Goal: Task Accomplishment & Management: Complete application form

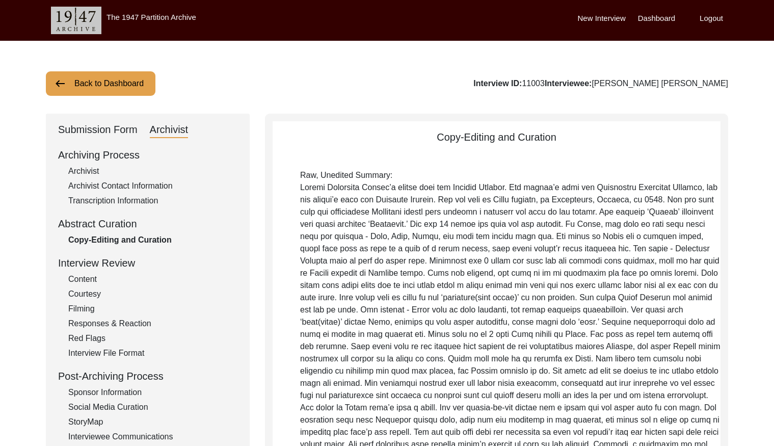
click at [107, 87] on button "Back to Dashboard" at bounding box center [101, 83] width 110 height 24
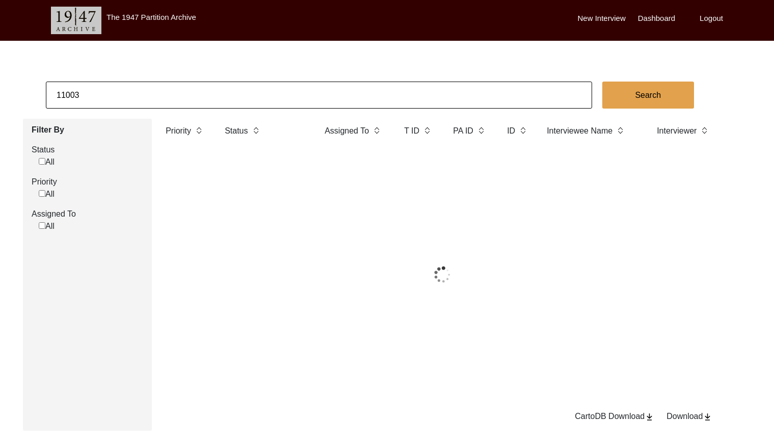
click at [157, 91] on input "11003" at bounding box center [319, 95] width 547 height 27
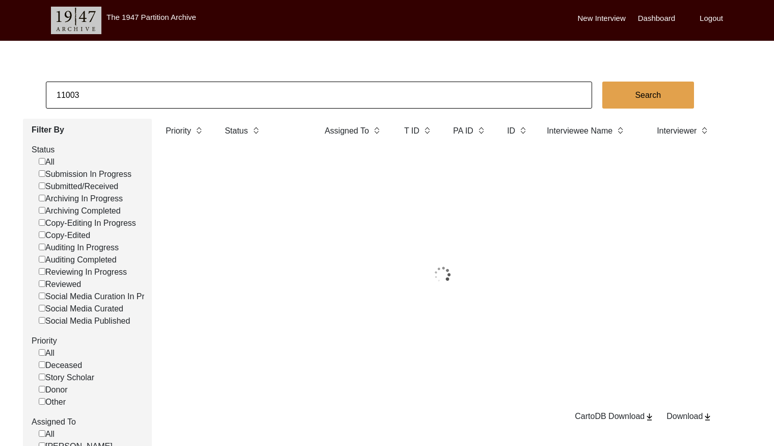
click at [157, 91] on input "11003" at bounding box center [319, 95] width 547 height 27
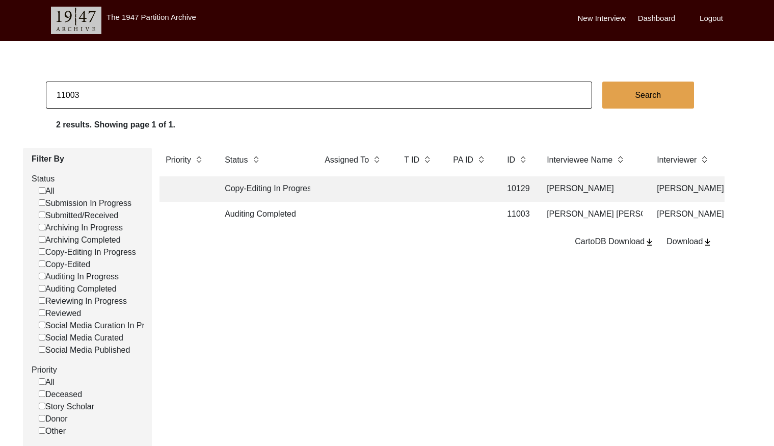
paste input "0092"
type input "10092"
checkbox input "false"
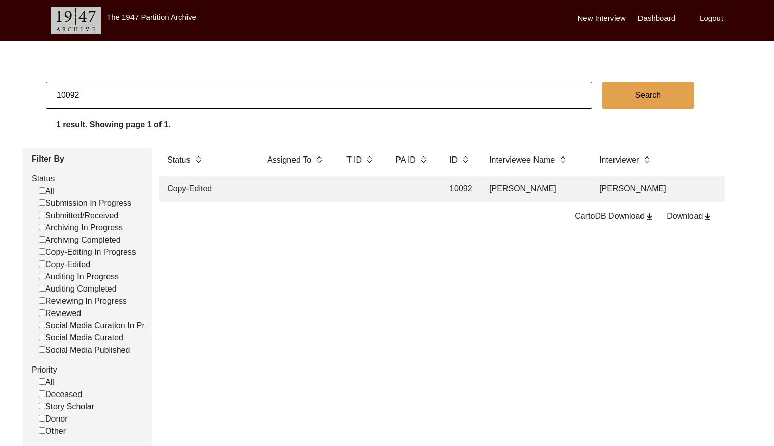
scroll to position [0, 67]
click at [372, 183] on td at bounding box center [351, 188] width 41 height 25
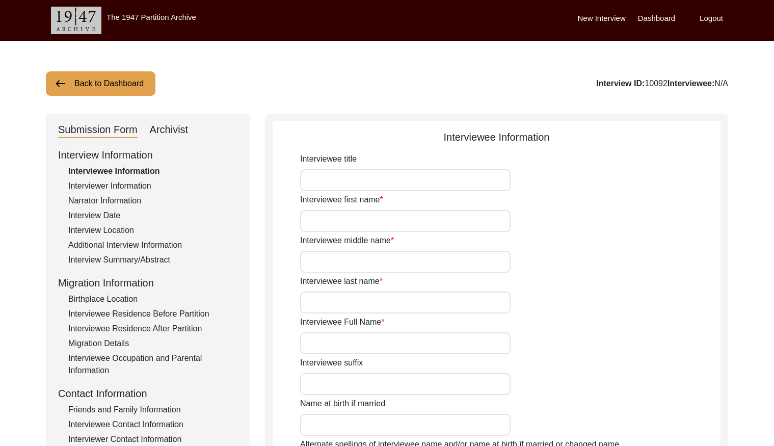
type input "[PERSON_NAME]"
type input "1936"
type input "85"
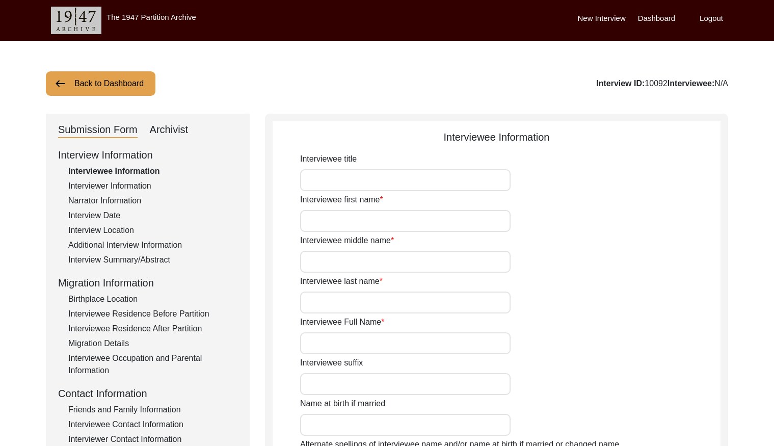
type input "[DEMOGRAPHIC_DATA]"
type input "Punjabi"
type input "[DEMOGRAPHIC_DATA]"
drag, startPoint x: 92, startPoint y: 212, endPoint x: 255, endPoint y: 206, distance: 163.2
click at [100, 213] on div "Interview Date" at bounding box center [152, 216] width 169 height 12
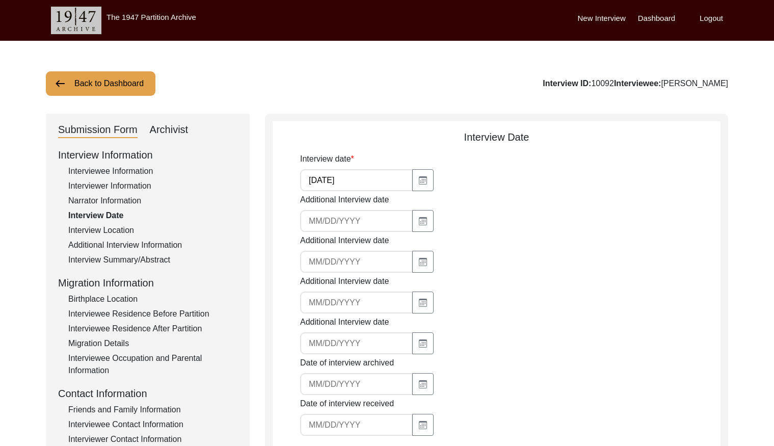
click at [365, 186] on input "[DATE]" at bounding box center [356, 180] width 113 height 22
click at [365, 185] on input "[DATE]" at bounding box center [356, 180] width 113 height 22
click at [365, 186] on input "[DATE]" at bounding box center [356, 180] width 113 height 22
drag, startPoint x: 146, startPoint y: 255, endPoint x: 152, endPoint y: 255, distance: 5.6
click at [146, 255] on div "Interview Summary/Abstract" at bounding box center [152, 260] width 169 height 12
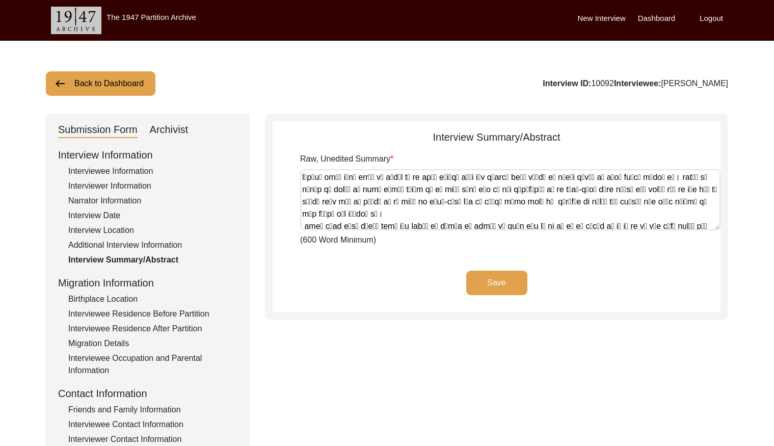
scroll to position [738, 0]
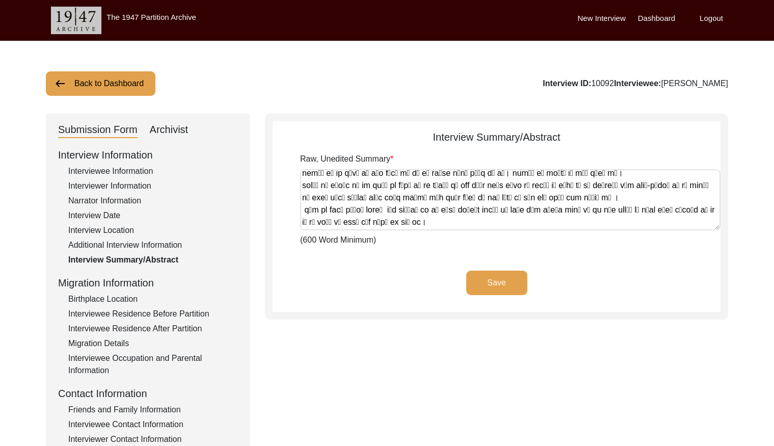
drag, startPoint x: 303, startPoint y: 177, endPoint x: 705, endPoint y: 263, distance: 410.8
click at [705, 263] on app-archivist-abstract-curation "Interview Summary/Abstract Raw, Unedited Summary (600 Word Minimum) Save" at bounding box center [497, 221] width 448 height 183
click at [163, 131] on div "Archivist" at bounding box center [169, 130] width 39 height 16
select select "Copy-Edited"
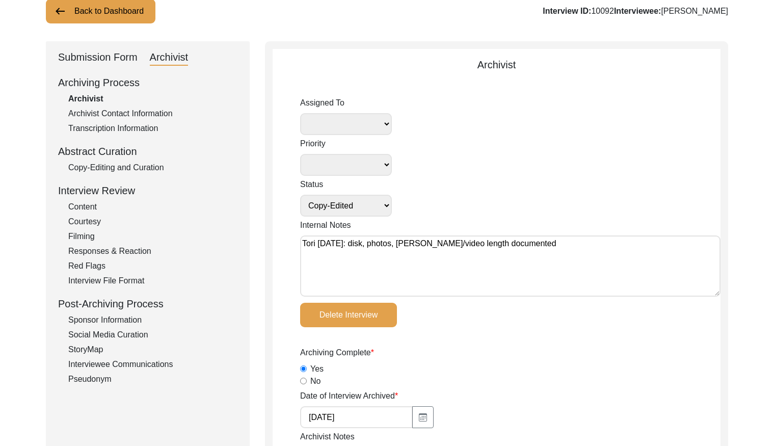
drag, startPoint x: 145, startPoint y: 168, endPoint x: 236, endPoint y: 166, distance: 90.8
click at [147, 167] on div "Copy-Editing and Curation" at bounding box center [152, 168] width 169 height 12
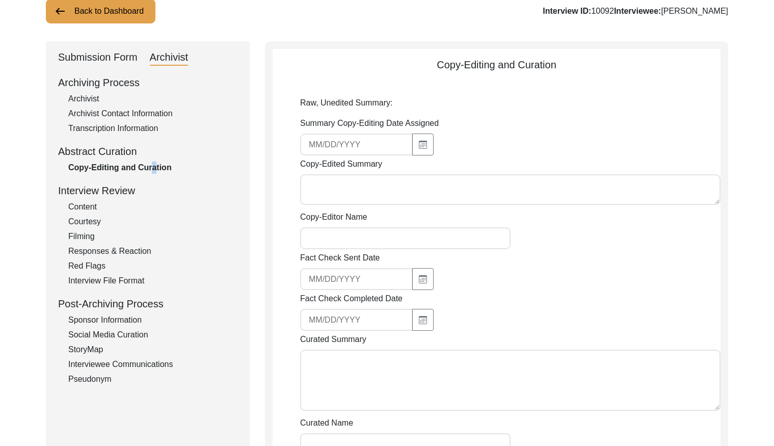
type textarea "Loremi Dolor sit amet co adipisc Elitseddoe, Temporin utlabore, Etdo Magnaa. En…"
type textarea "Loremi Dolor sit amet co adi elitsed do Eiusmodtem, Incididu utlabore, Etdo Mag…"
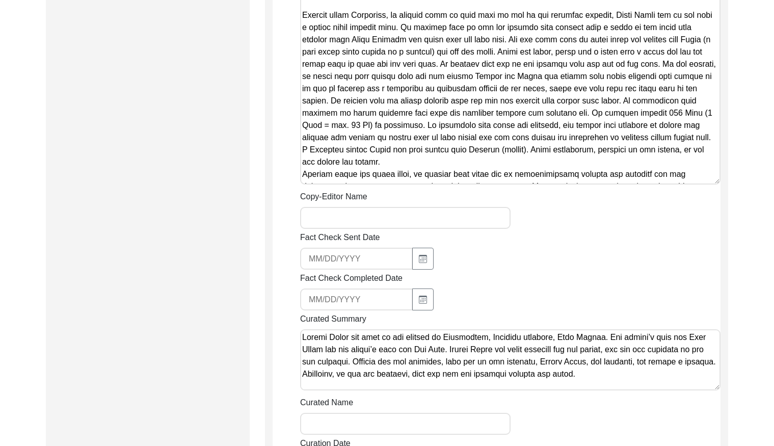
scroll to position [1024, 0]
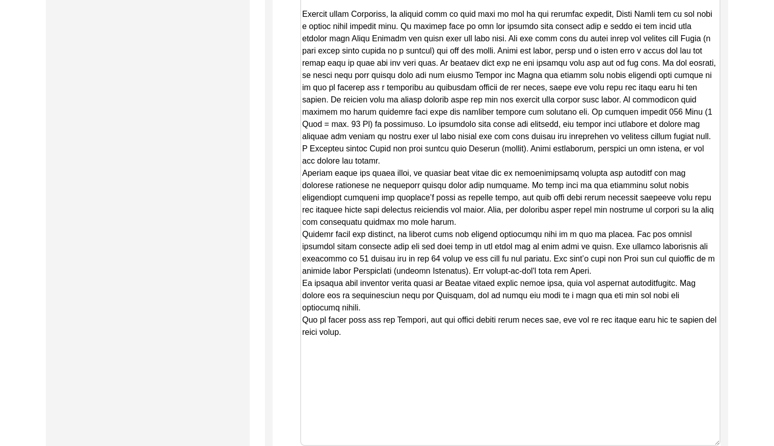
drag, startPoint x: 716, startPoint y: 145, endPoint x: 722, endPoint y: 403, distance: 258.1
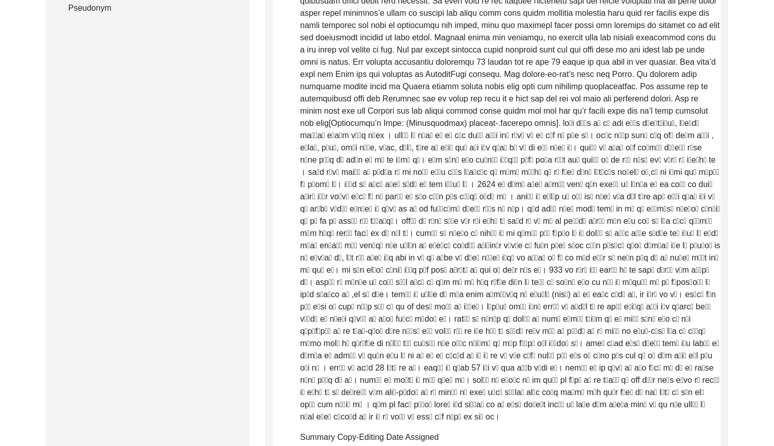
scroll to position [0, 0]
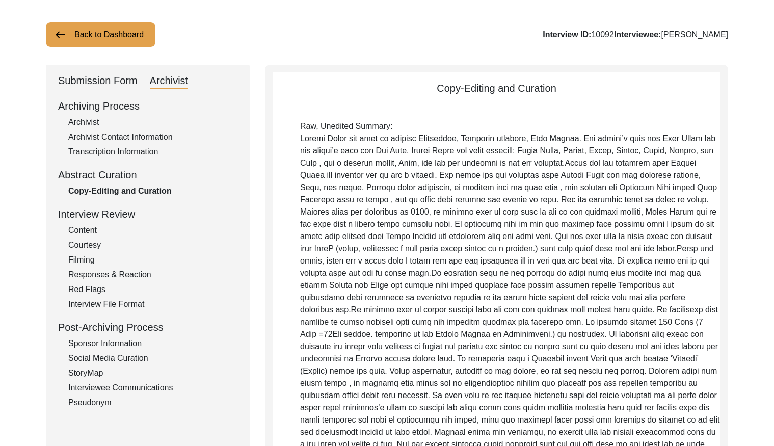
drag, startPoint x: 389, startPoint y: 304, endPoint x: 243, endPoint y: -55, distance: 387.6
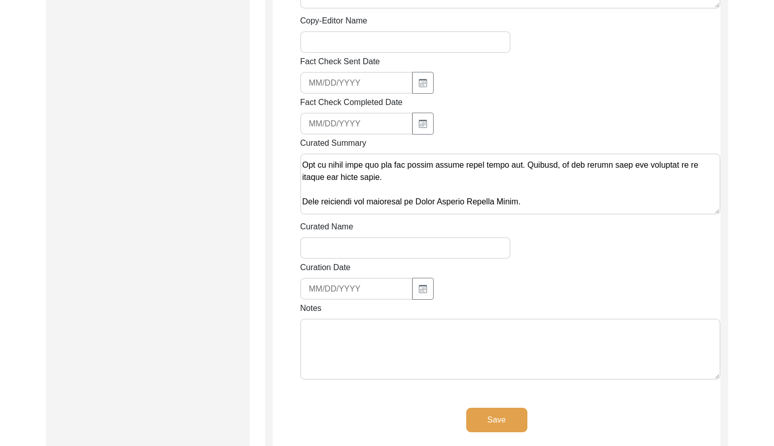
scroll to position [473, 0]
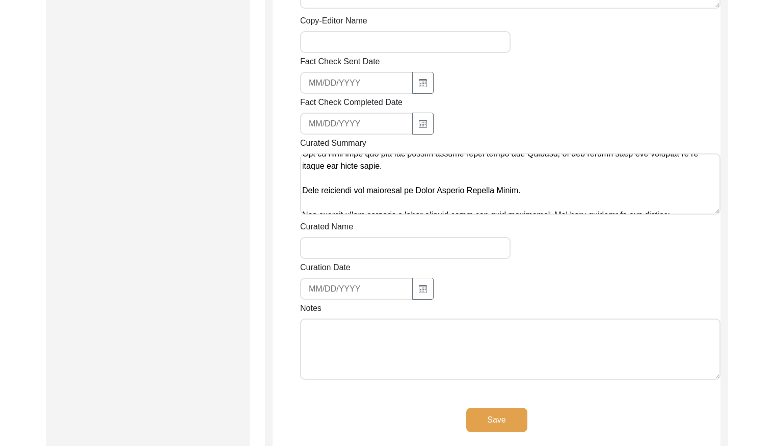
drag, startPoint x: 301, startPoint y: 124, endPoint x: 606, endPoint y: 138, distance: 305.2
click at [606, 153] on textarea "Curated Summary" at bounding box center [510, 183] width 421 height 61
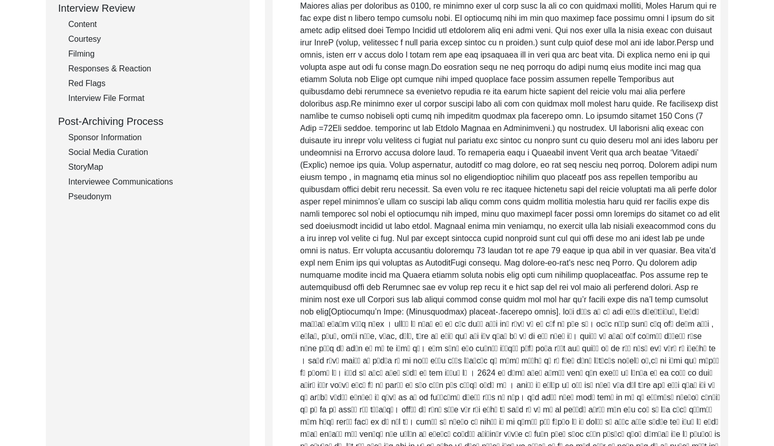
scroll to position [0, 0]
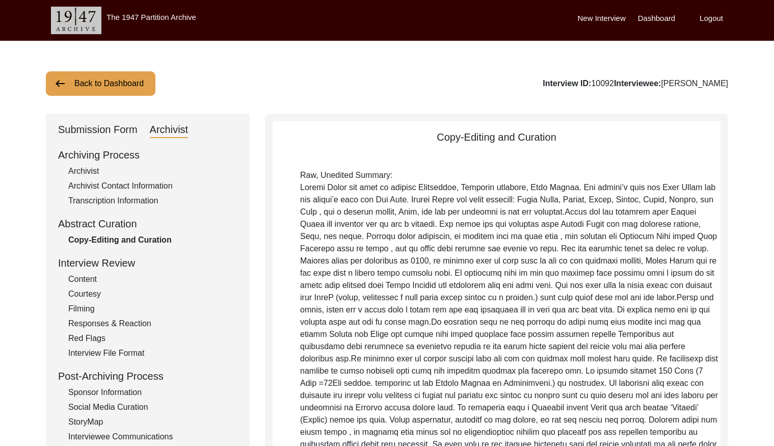
click at [107, 91] on button "Back to Dashboard" at bounding box center [101, 83] width 110 height 24
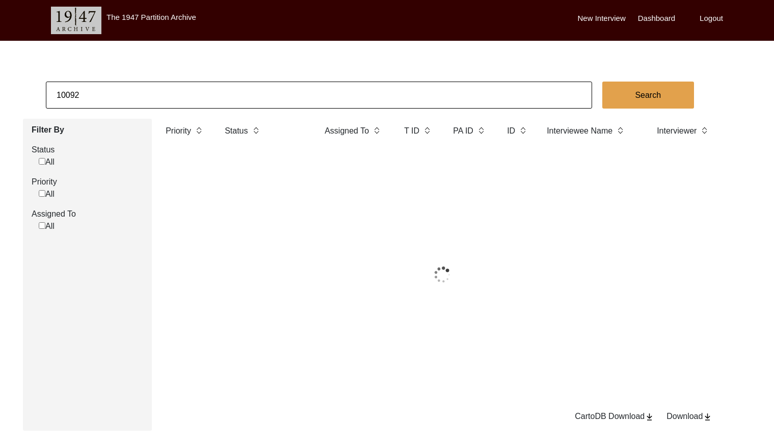
drag, startPoint x: 107, startPoint y: 91, endPoint x: 166, endPoint y: 90, distance: 59.1
click at [166, 90] on input "10092" at bounding box center [319, 95] width 547 height 27
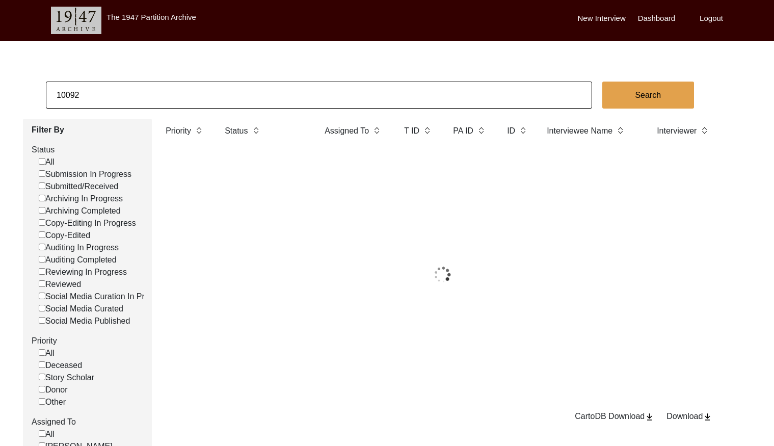
click at [166, 90] on input "10092" at bounding box center [319, 95] width 547 height 27
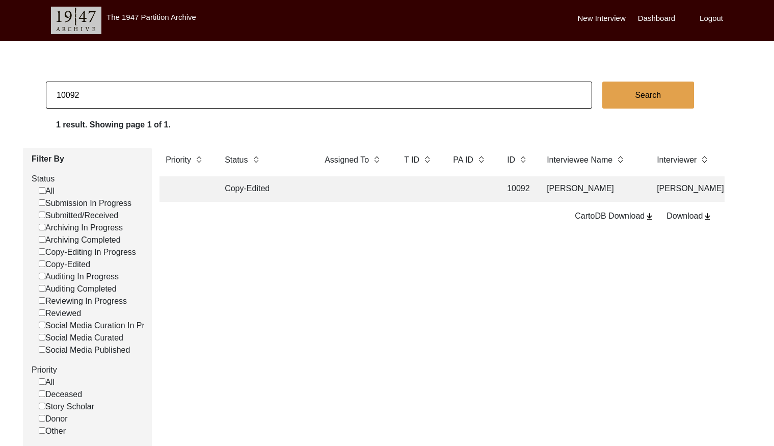
paste input "PA13258"
type input "13258"
checkbox input "false"
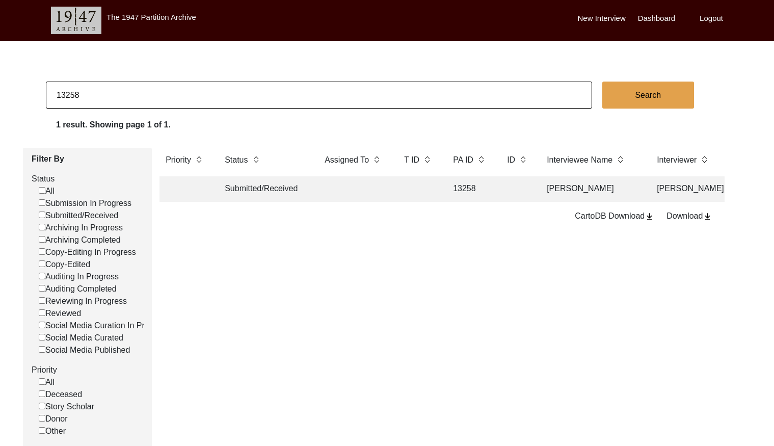
click at [372, 195] on td at bounding box center [354, 188] width 71 height 25
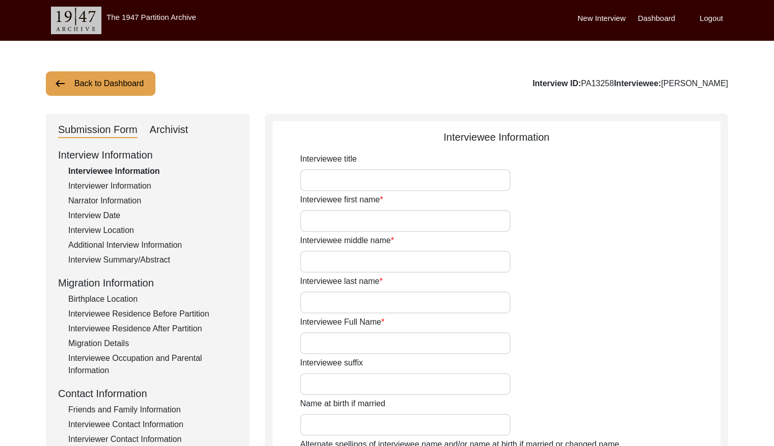
type input "[PERSON_NAME]"
type input "Acharya"
type input "[PERSON_NAME]"
type input "[DATE]"
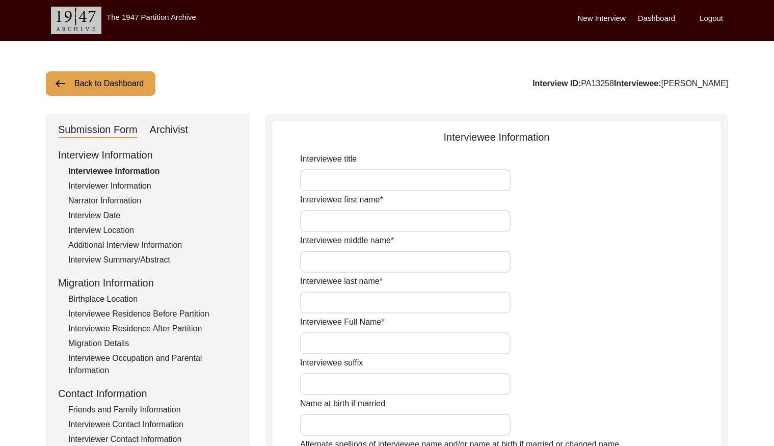
type input "81"
type input "[DEMOGRAPHIC_DATA]"
type input "Bengali"
type input "[DEMOGRAPHIC_DATA]"
type input "Bengali"
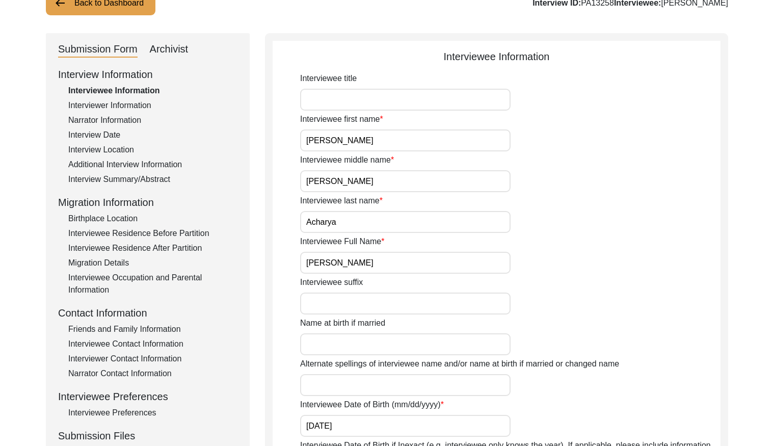
scroll to position [86, 0]
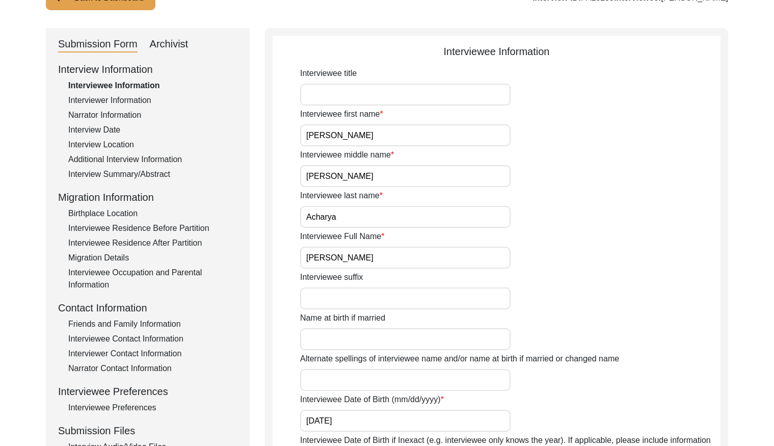
click at [406, 261] on input "[PERSON_NAME]" at bounding box center [405, 258] width 211 height 22
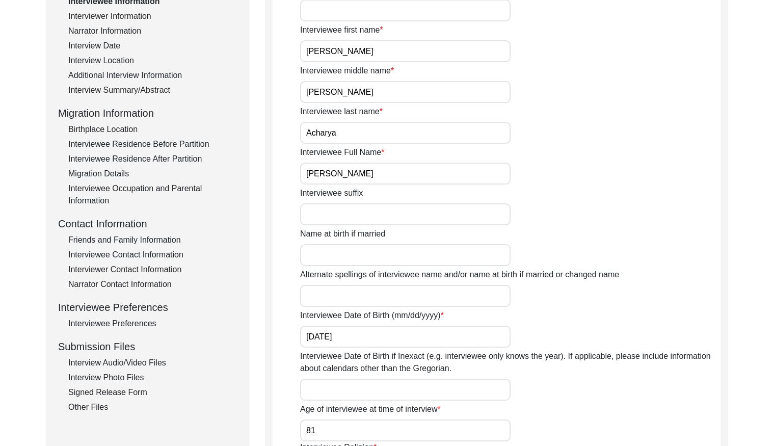
scroll to position [0, 0]
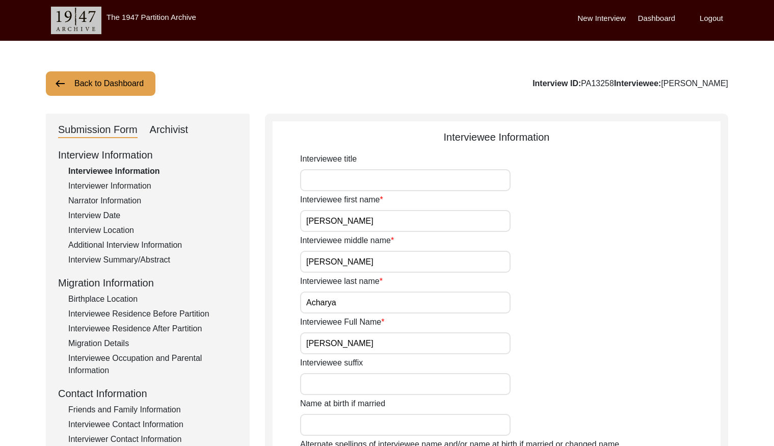
click at [115, 216] on div "Interview Date" at bounding box center [152, 216] width 169 height 12
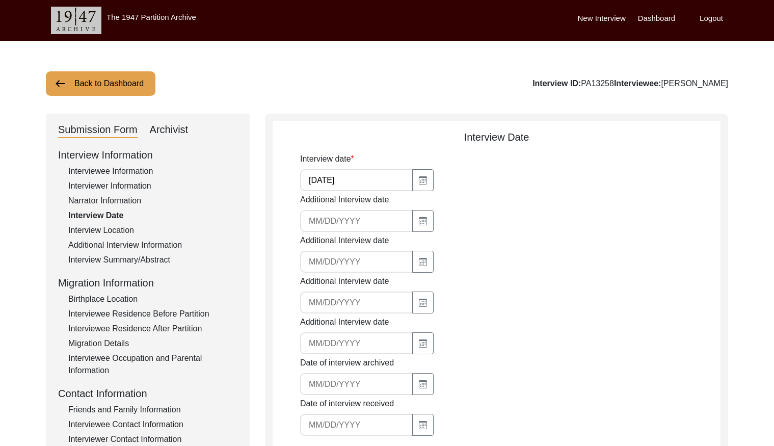
click at [362, 183] on input "[DATE]" at bounding box center [356, 180] width 113 height 22
click at [125, 256] on div "Interview Summary/Abstract" at bounding box center [152, 260] width 169 height 12
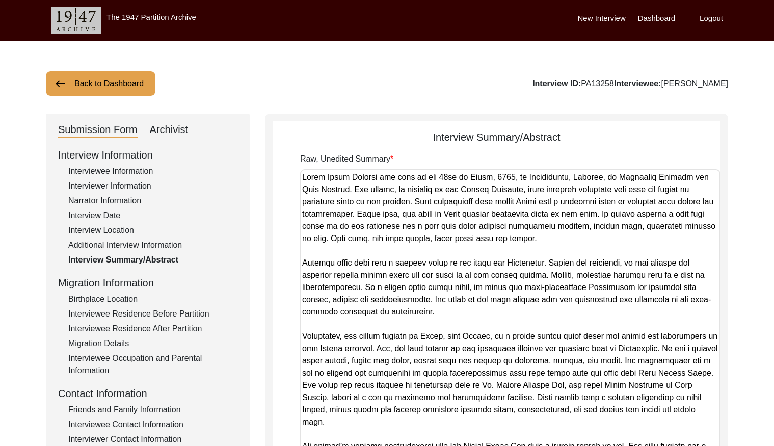
drag, startPoint x: 715, startPoint y: 228, endPoint x: 695, endPoint y: 471, distance: 244.1
click at [695, 446] on html "The 1947 Partition Archive New Interview Dashboard Logout Back to Dashboard Int…" at bounding box center [387, 368] width 774 height 737
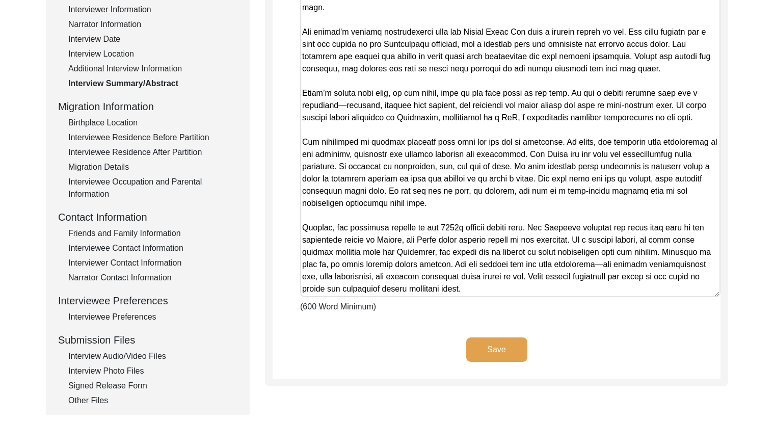
scroll to position [291, 0]
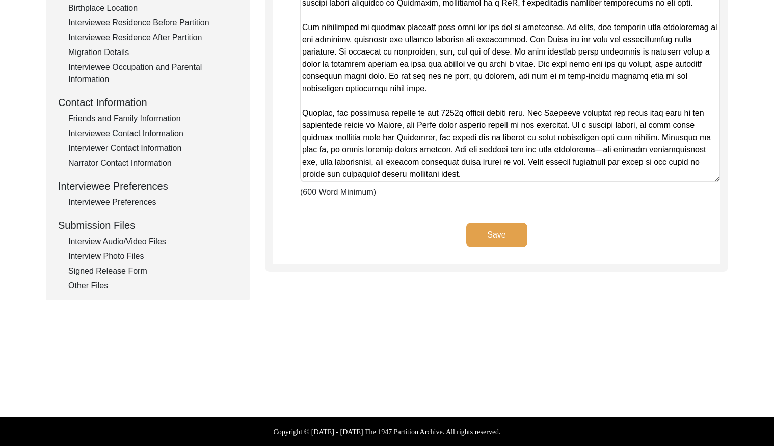
drag, startPoint x: 304, startPoint y: 105, endPoint x: 636, endPoint y: 453, distance: 480.7
click at [636, 446] on html "The 1947 Partition Archive New Interview Dashboard Logout Back to Dashboard Int…" at bounding box center [387, 77] width 774 height 737
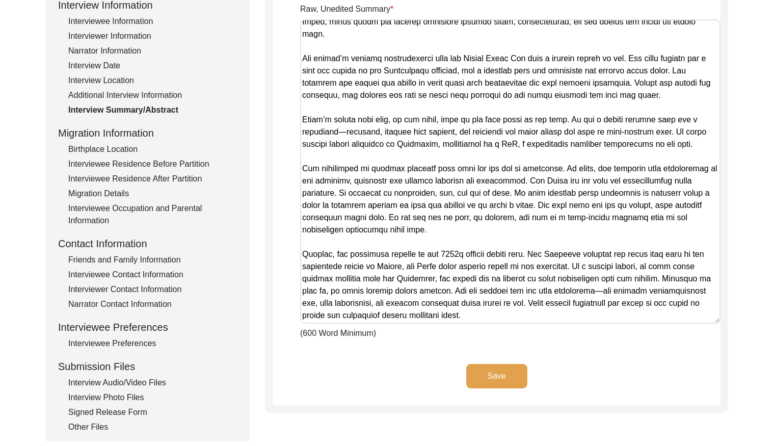
scroll to position [147, 0]
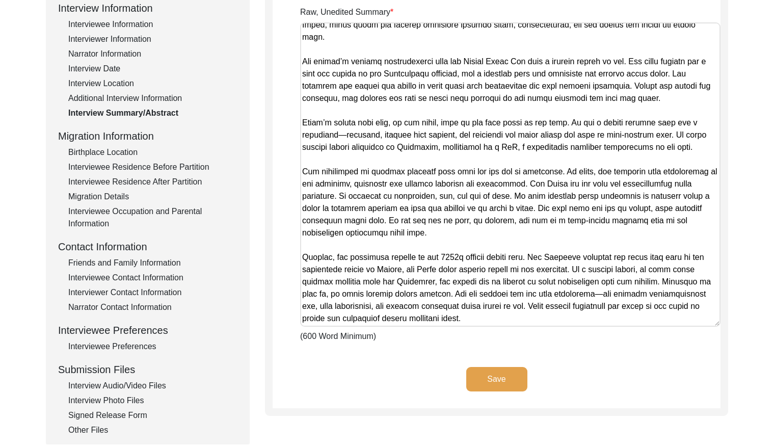
click at [127, 86] on div "Interview Location" at bounding box center [152, 83] width 169 height 12
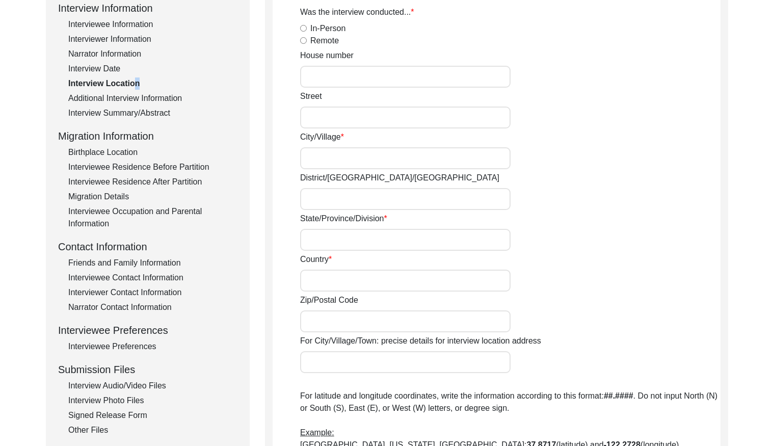
radio input "true"
type input "[STREET_ADDRESS]"
type input "[STREET_ADDRESS],"
type input "[GEOGRAPHIC_DATA]"
type input "NORTH 24 PARGANAS"
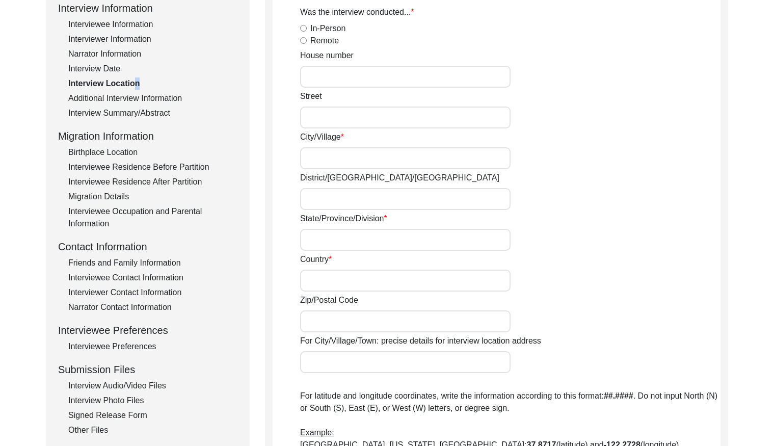
type input "[GEOGRAPHIC_DATA]"
type input "7000067"
type input "Muraripukur, [GEOGRAPHIC_DATA], [GEOGRAPHIC_DATA]"
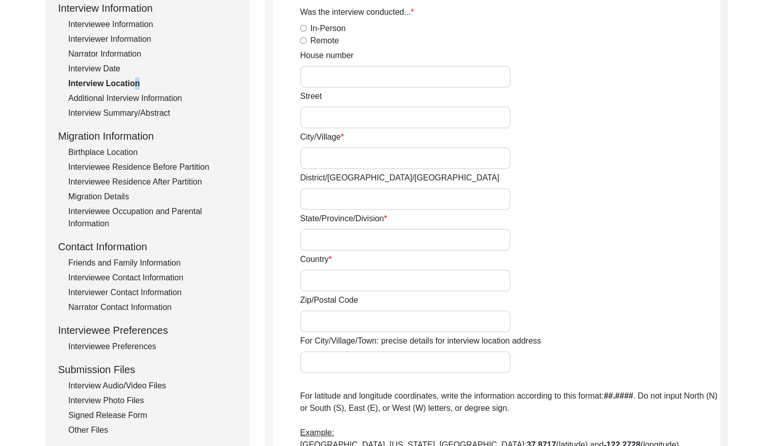
type input "22.59034"
type input "88.38922"
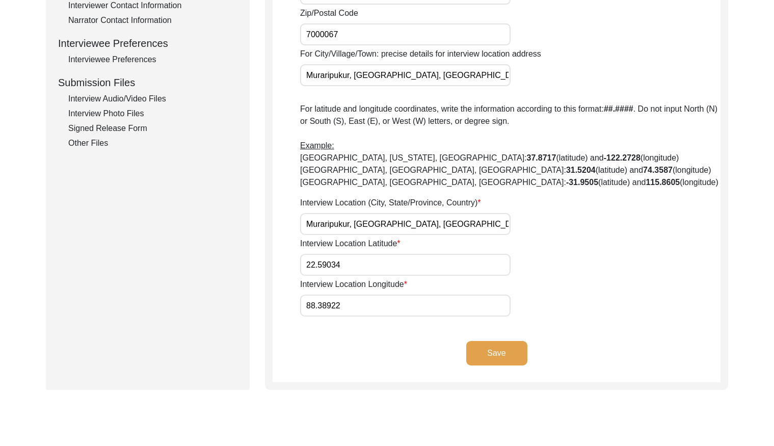
scroll to position [450, 0]
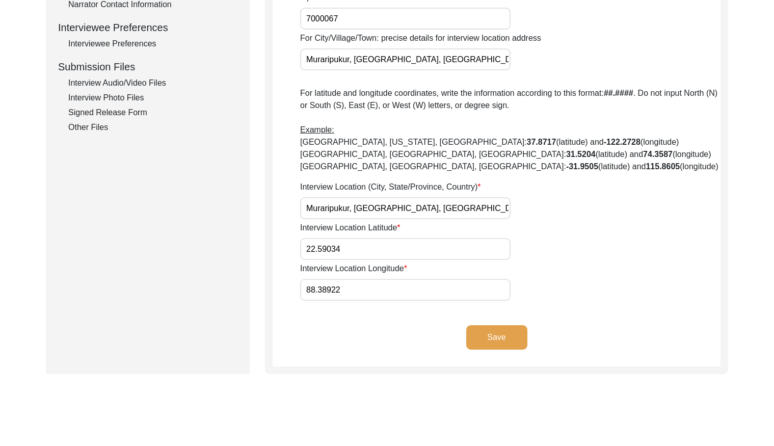
drag, startPoint x: 354, startPoint y: 209, endPoint x: 400, endPoint y: 208, distance: 46.4
click at [400, 208] on input "Muraripukur, [GEOGRAPHIC_DATA], [GEOGRAPHIC_DATA]" at bounding box center [405, 208] width 211 height 22
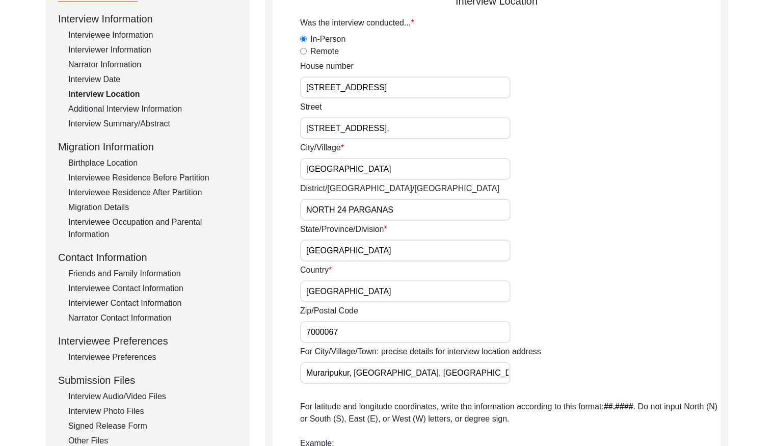
scroll to position [0, 0]
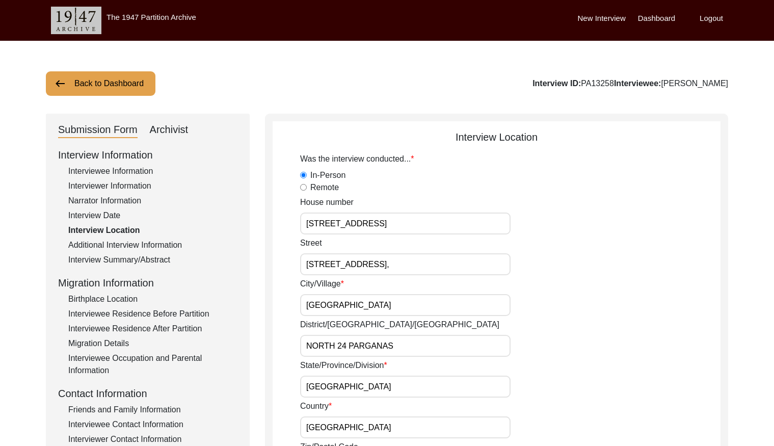
click at [125, 182] on div "Interviewer Information" at bounding box center [152, 186] width 169 height 12
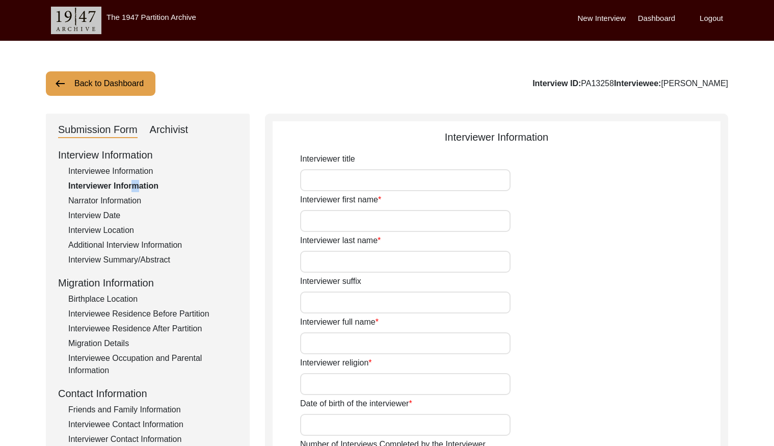
type input "Jayosree"
type input "Adhikari"
type input "[PERSON_NAME]"
type input "[DEMOGRAPHIC_DATA]"
type input "[DATE]"
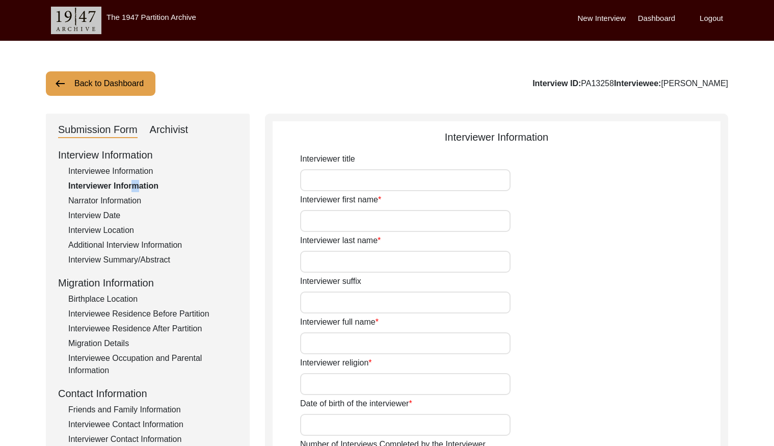
type input "North 24 Parganas"
type input "Student"
type input "Jayosree"
type input "Adhikari"
type input "[PERSON_NAME]"
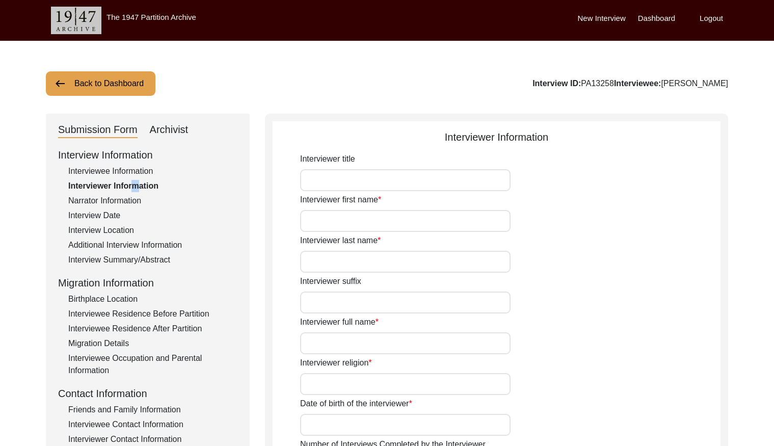
type textarea "My ancestral house is in [GEOGRAPHIC_DATA] and currently, I reside in [GEOGRAPH…"
type input "Bengali"
type textarea "The interviewer personally connected the interviewee"
click at [97, 88] on button "Back to Dashboard" at bounding box center [101, 83] width 110 height 24
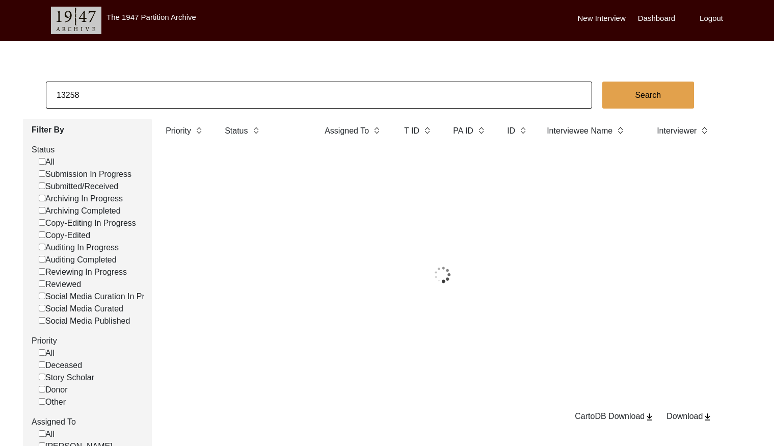
click at [154, 89] on input "13258" at bounding box center [319, 95] width 547 height 27
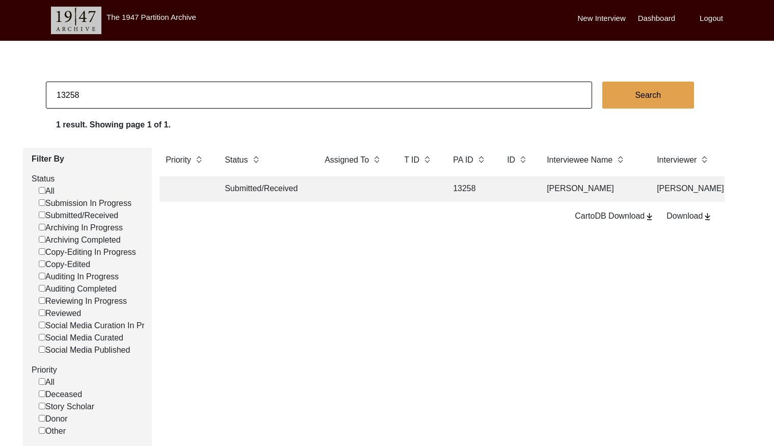
paste input "1312"
type input "11312"
checkbox input "false"
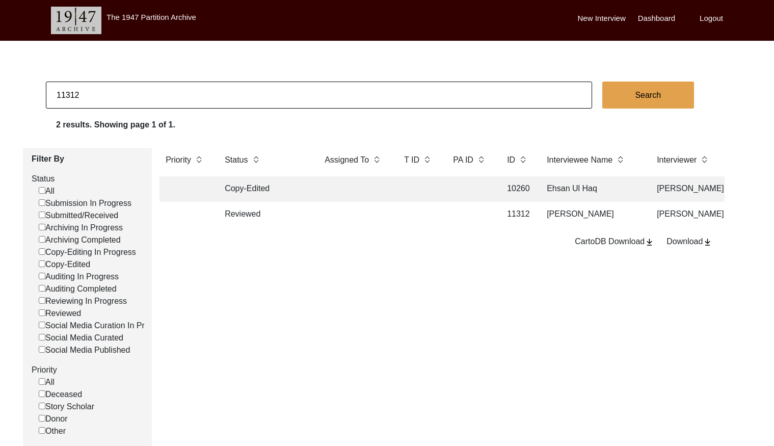
click at [360, 214] on td at bounding box center [354, 214] width 71 height 25
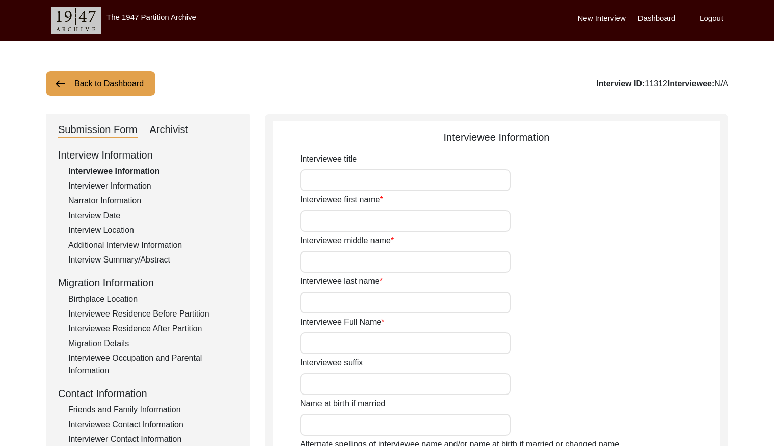
type input "Bani"
type input "N/A"
type input "Basu"
type input "[PERSON_NAME]"
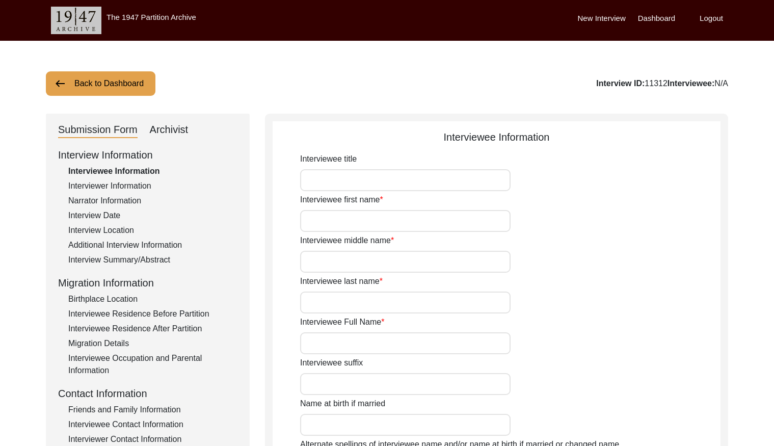
type input "[DATE]"
type input "85"
type input "[DEMOGRAPHIC_DATA]"
type input "N/A"
type input "Bengali"
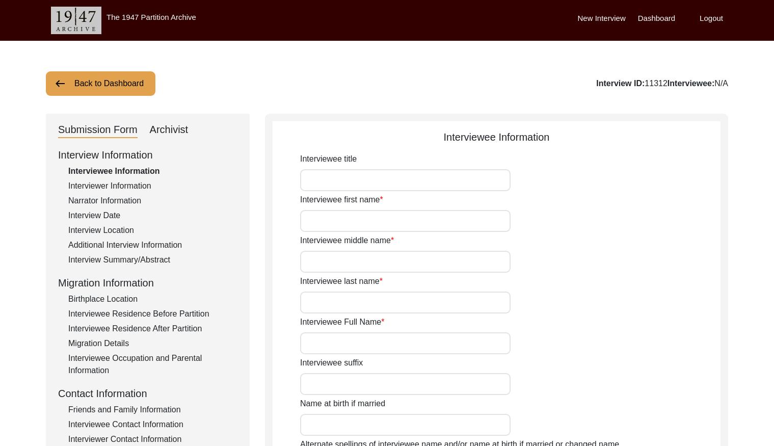
type input "[DEMOGRAPHIC_DATA]"
type input "Indian (Bengali)"
click at [365, 345] on input "[PERSON_NAME]" at bounding box center [405, 343] width 211 height 22
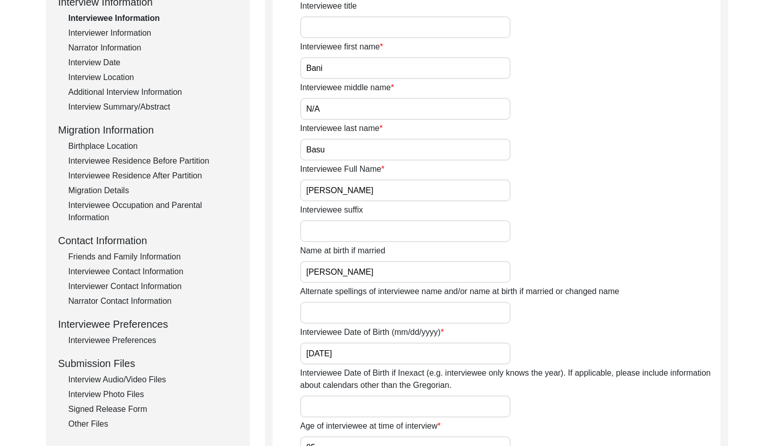
scroll to position [136, 0]
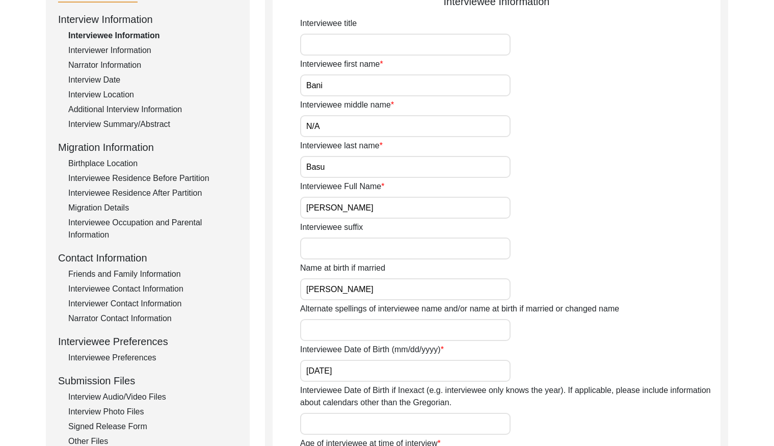
drag, startPoint x: 131, startPoint y: 121, endPoint x: 212, endPoint y: 116, distance: 81.3
click at [131, 121] on div "Interview Summary/Abstract" at bounding box center [152, 124] width 169 height 12
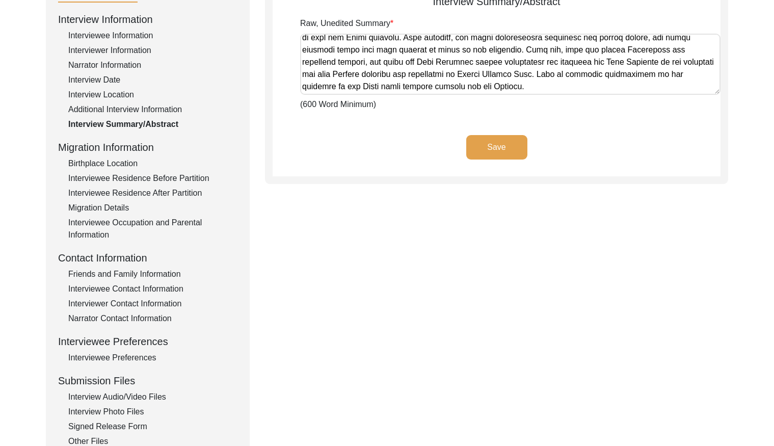
scroll to position [383, 0]
drag, startPoint x: 304, startPoint y: 40, endPoint x: 706, endPoint y: 93, distance: 405.2
click at [706, 93] on textarea "Raw, Unedited Summary" at bounding box center [510, 64] width 421 height 61
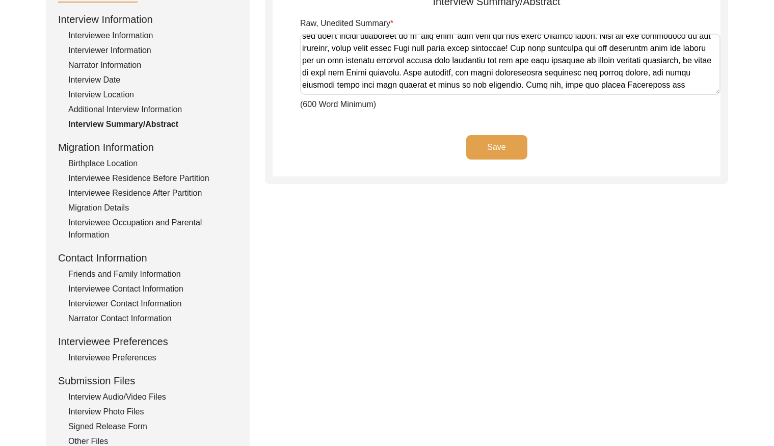
scroll to position [339, 0]
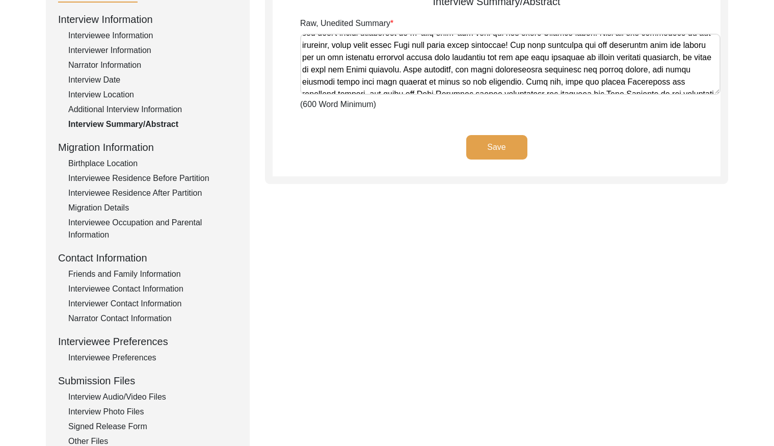
drag, startPoint x: 108, startPoint y: 94, endPoint x: 200, endPoint y: 94, distance: 92.3
click at [110, 94] on div "Interview Location" at bounding box center [152, 95] width 169 height 12
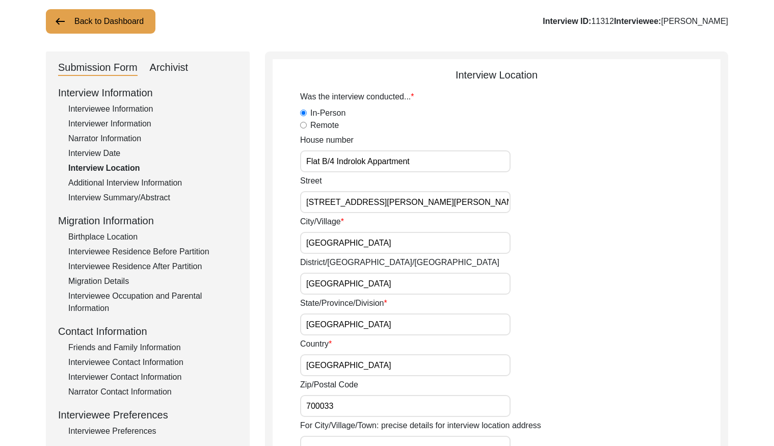
scroll to position [0, 0]
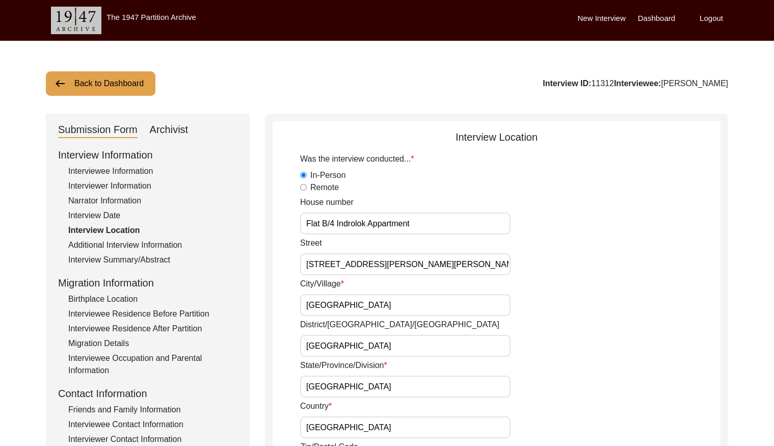
drag, startPoint x: 114, startPoint y: 217, endPoint x: 254, endPoint y: 213, distance: 140.3
click at [120, 216] on div "Interview Date" at bounding box center [152, 216] width 169 height 12
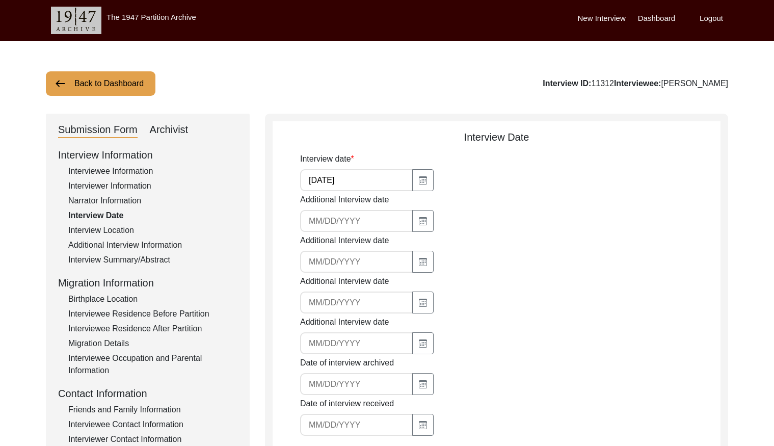
click at [370, 184] on input "[DATE]" at bounding box center [356, 180] width 113 height 22
click at [371, 183] on input "[DATE]" at bounding box center [356, 180] width 113 height 22
click at [368, 173] on input "[DATE]" at bounding box center [356, 180] width 113 height 22
click at [369, 173] on input "[DATE]" at bounding box center [356, 180] width 113 height 22
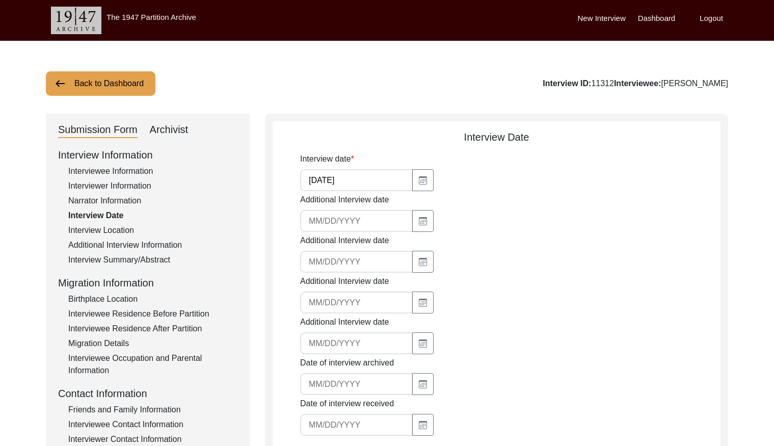
click at [369, 173] on input "[DATE]" at bounding box center [356, 180] width 113 height 22
drag, startPoint x: 170, startPoint y: 126, endPoint x: 254, endPoint y: 147, distance: 86.7
click at [171, 126] on div "Archivist" at bounding box center [169, 130] width 39 height 16
select select "Reviewed"
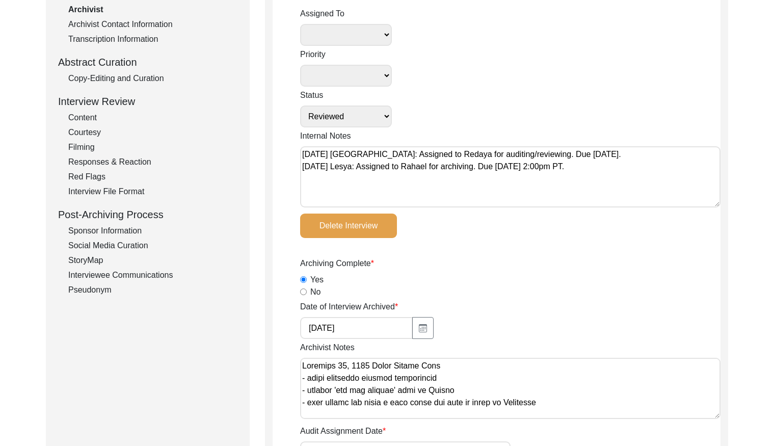
scroll to position [155, 0]
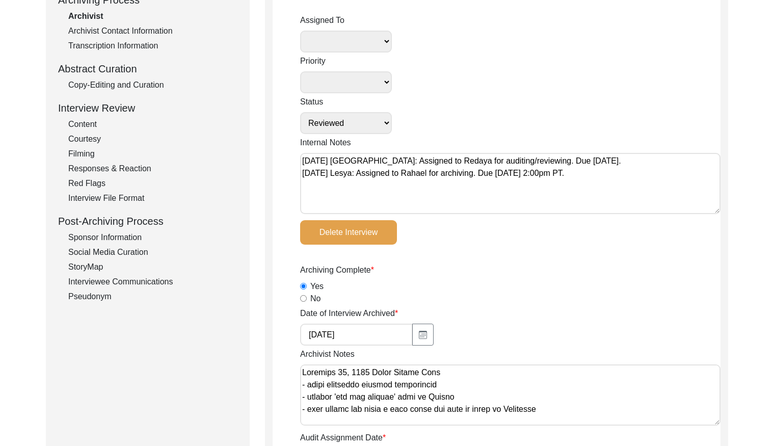
drag, startPoint x: 131, startPoint y: 83, endPoint x: 155, endPoint y: 91, distance: 25.3
click at [131, 84] on div "Copy-Editing and Curation" at bounding box center [152, 85] width 169 height 12
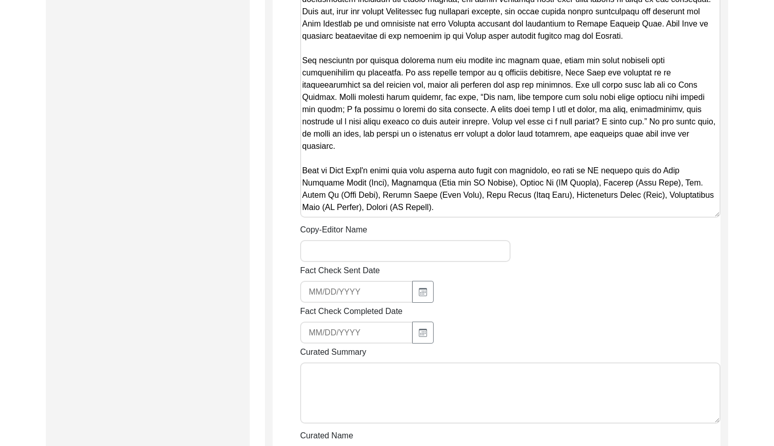
scroll to position [810, 0]
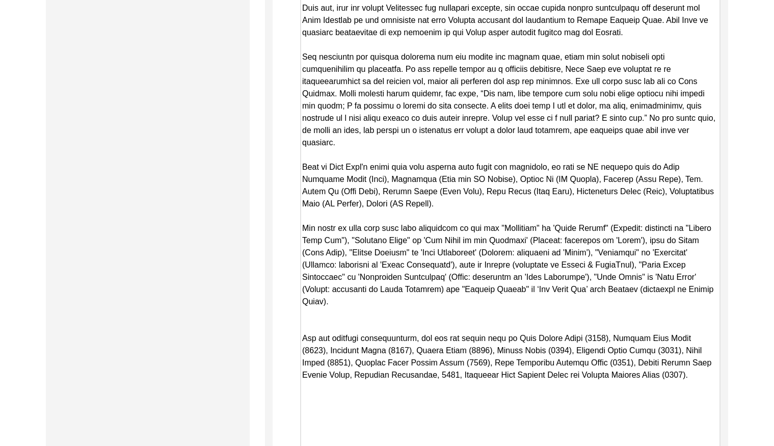
drag, startPoint x: 717, startPoint y: 200, endPoint x: 695, endPoint y: 468, distance: 269.1
click at [695, 446] on html "The 1947 Partition Archive New Interview Dashboard Logout Back to Dashboard Int…" at bounding box center [387, 131] width 774 height 1882
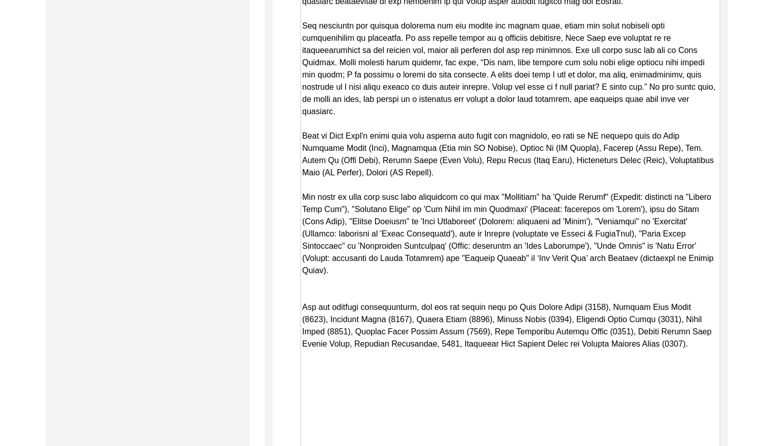
scroll to position [835, 0]
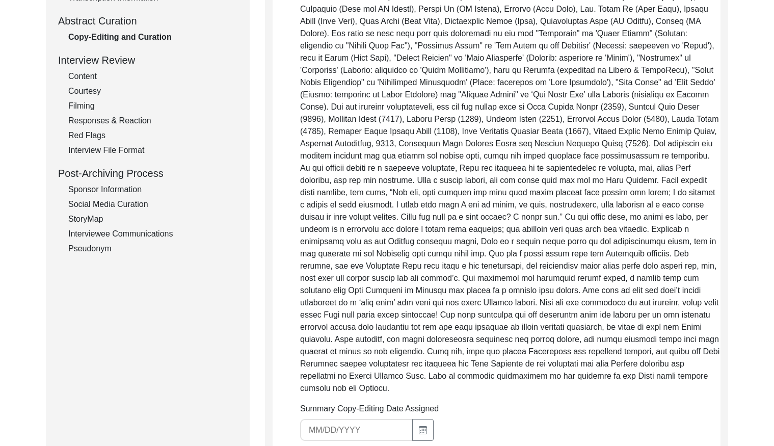
drag, startPoint x: 671, startPoint y: 328, endPoint x: 293, endPoint y: -18, distance: 512.4
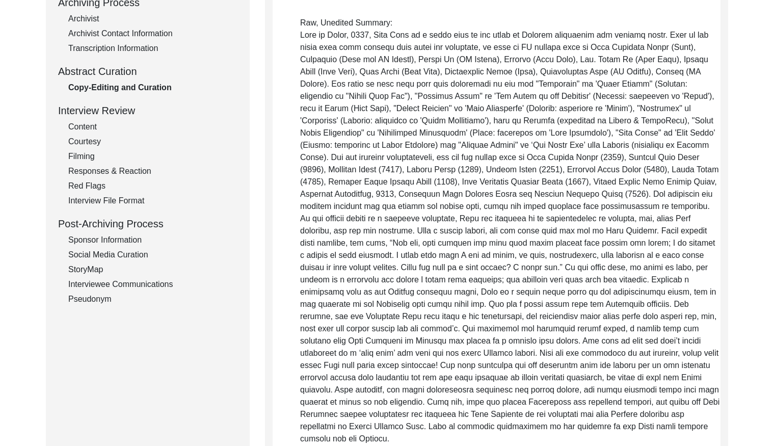
scroll to position [0, 0]
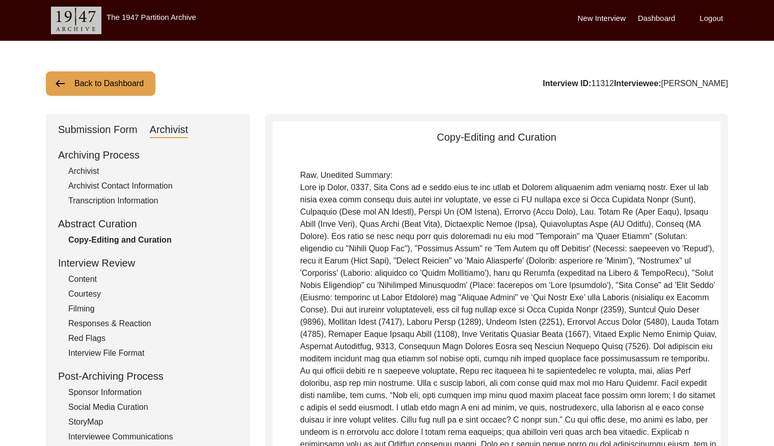
drag, startPoint x: 94, startPoint y: 128, endPoint x: 144, endPoint y: 141, distance: 50.9
click at [94, 128] on div "Submission Form" at bounding box center [98, 130] width 80 height 16
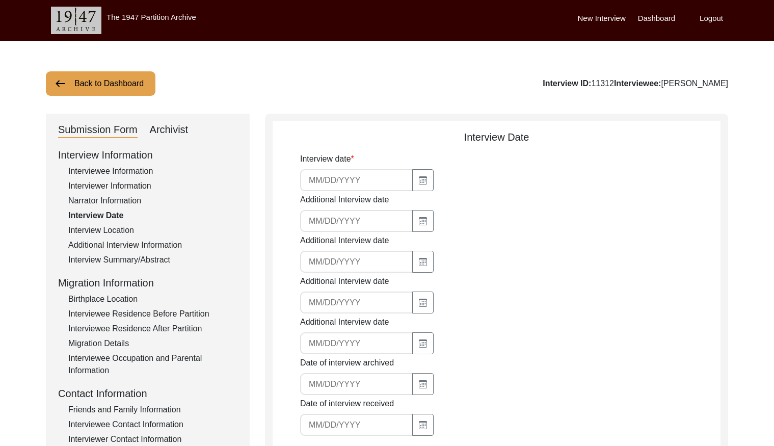
type input "[DATE]"
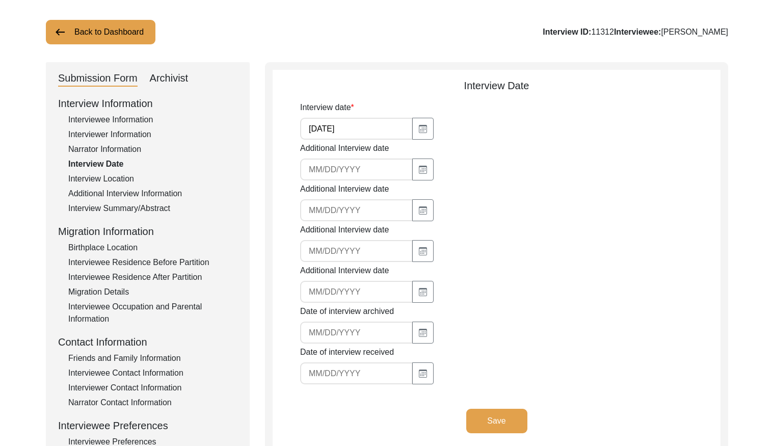
scroll to position [55, 0]
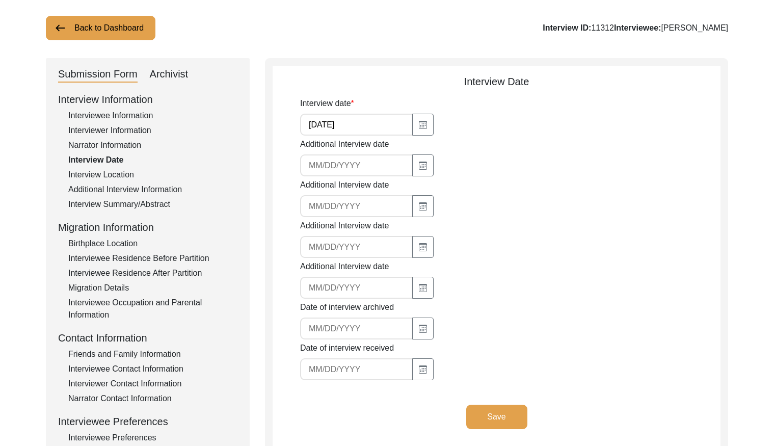
click at [110, 174] on div "Interview Location" at bounding box center [152, 175] width 169 height 12
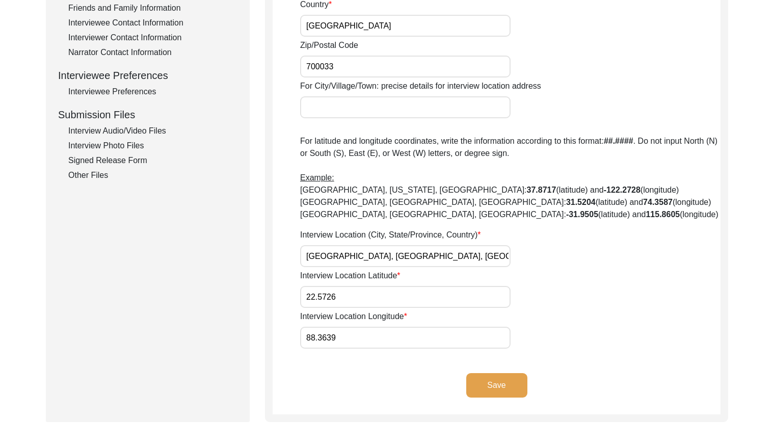
scroll to position [439, 0]
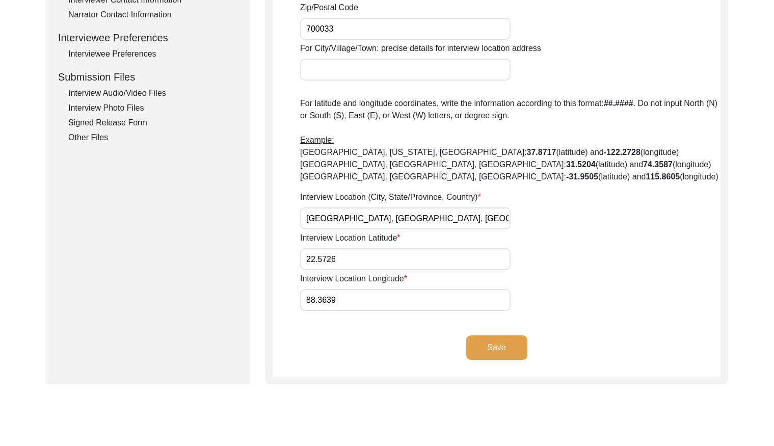
drag, startPoint x: 379, startPoint y: 218, endPoint x: 341, endPoint y: 216, distance: 37.8
click at [341, 216] on input "[GEOGRAPHIC_DATA], [GEOGRAPHIC_DATA], [GEOGRAPHIC_DATA]" at bounding box center [405, 219] width 211 height 22
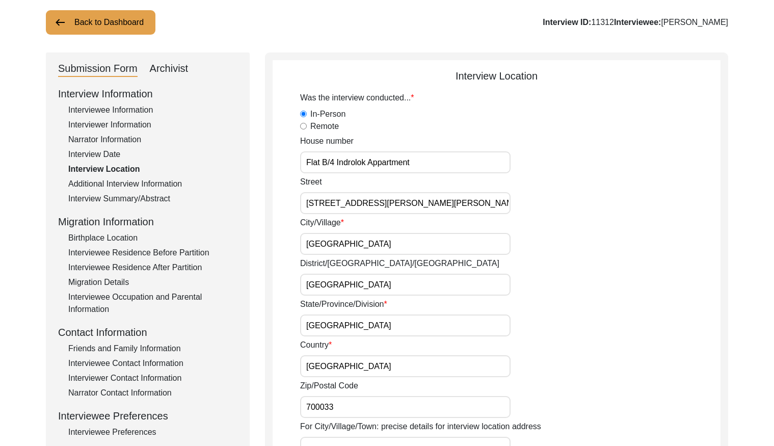
scroll to position [0, 0]
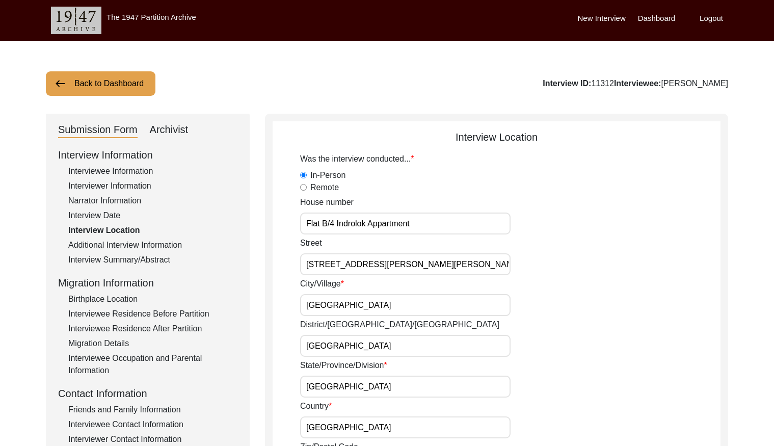
click at [107, 84] on button "Back to Dashboard" at bounding box center [101, 83] width 110 height 24
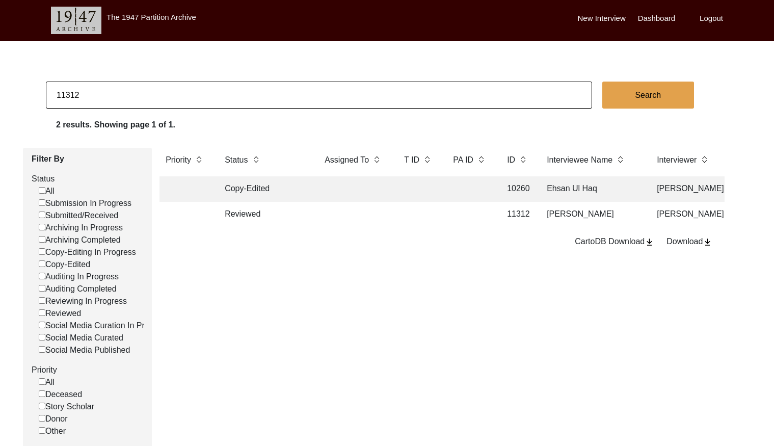
click at [210, 95] on input "11312" at bounding box center [319, 95] width 547 height 27
click at [209, 95] on input "11312" at bounding box center [319, 95] width 547 height 27
click at [210, 95] on input "11312" at bounding box center [319, 95] width 547 height 27
checkbox input "false"
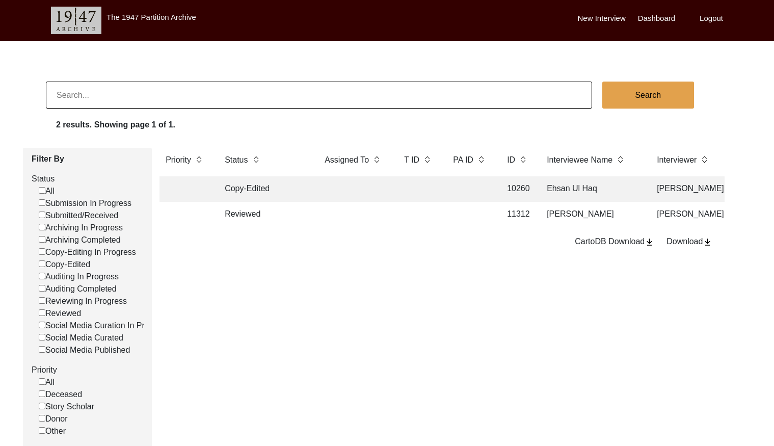
checkbox input "false"
